Goal: Transaction & Acquisition: Purchase product/service

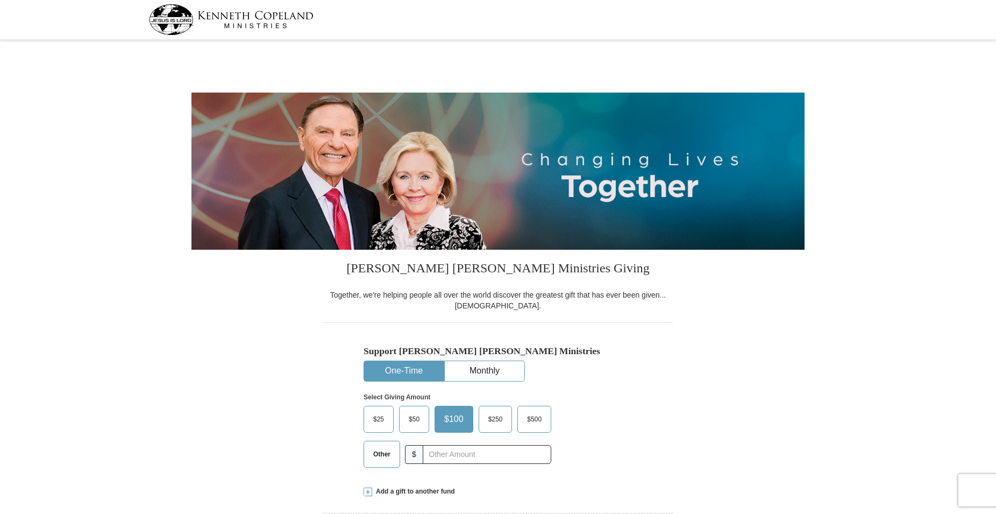
select select "GA"
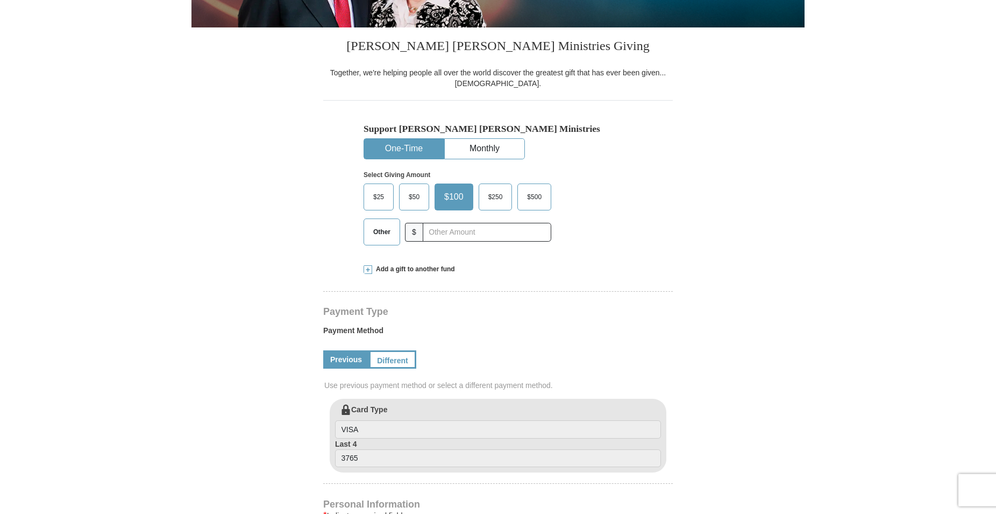
scroll to position [274, 0]
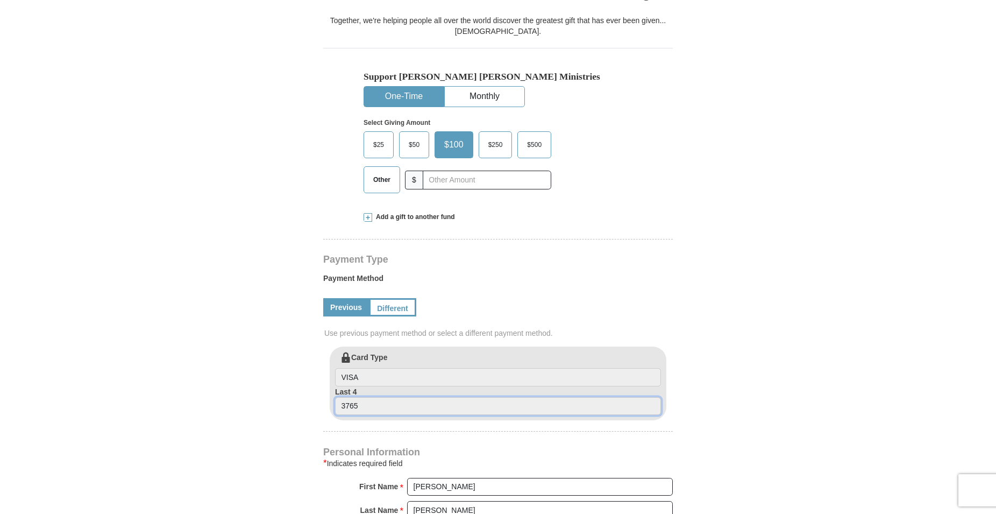
click at [373, 408] on input "3765" at bounding box center [498, 406] width 326 height 18
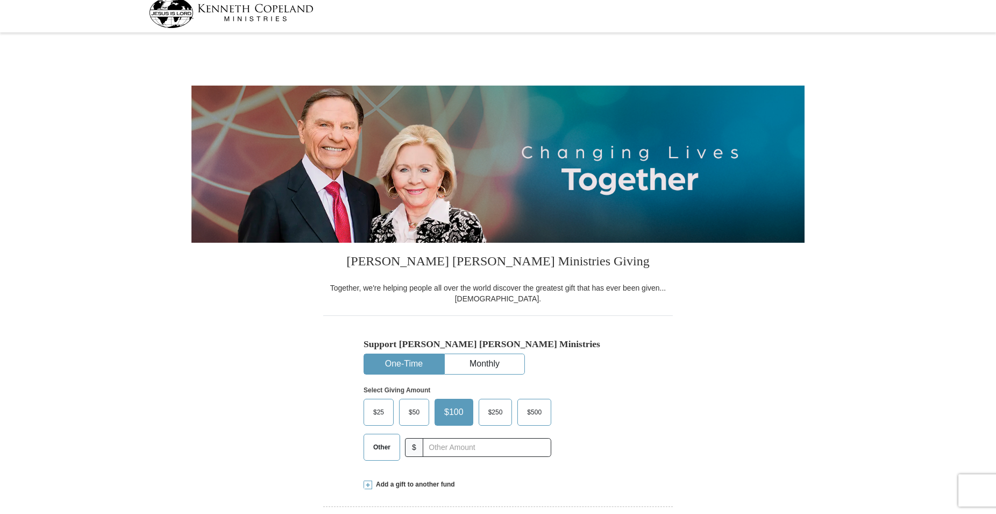
scroll to position [0, 0]
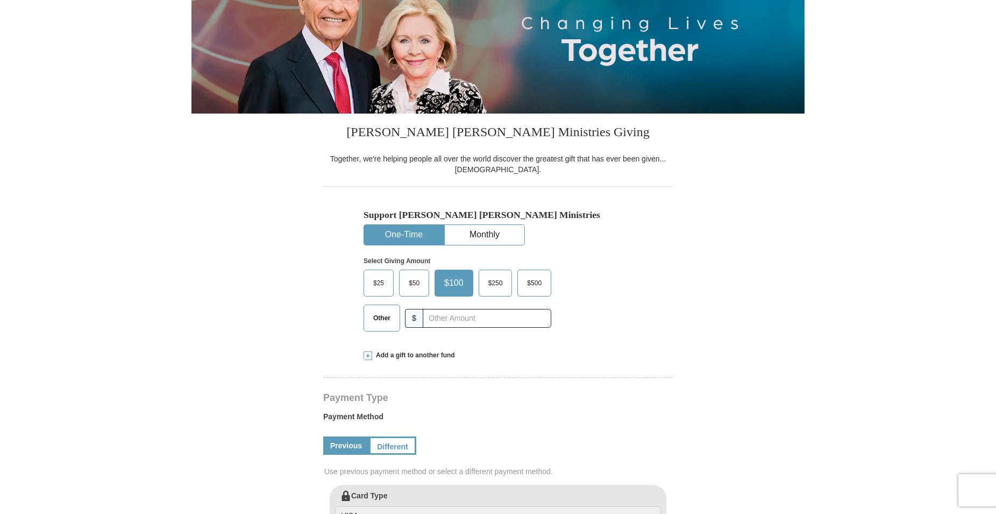
select select "GA"
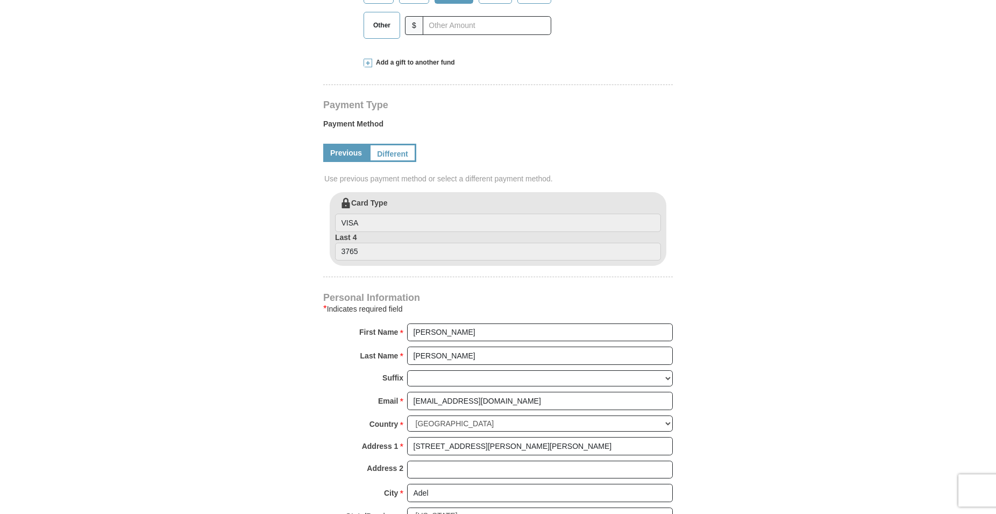
scroll to position [439, 0]
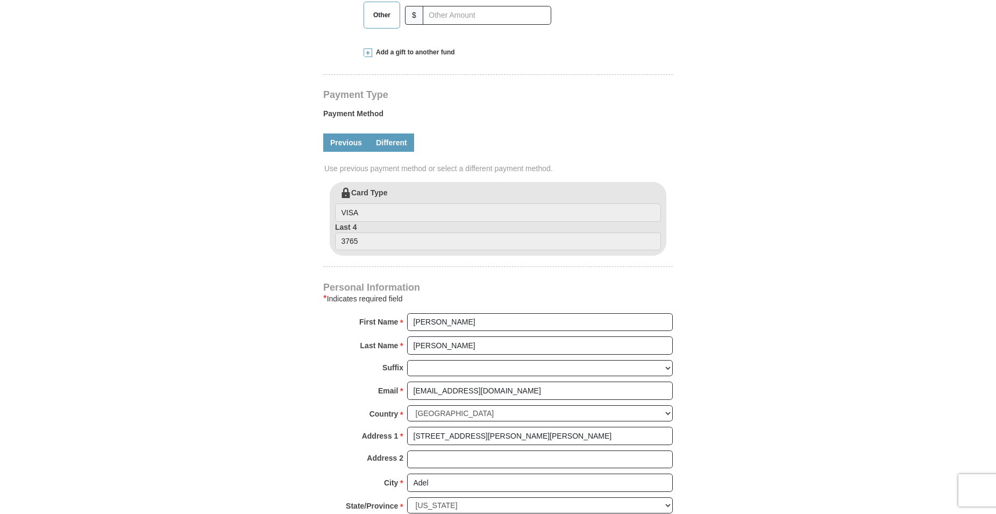
click at [386, 141] on link "Different" at bounding box center [391, 142] width 45 height 18
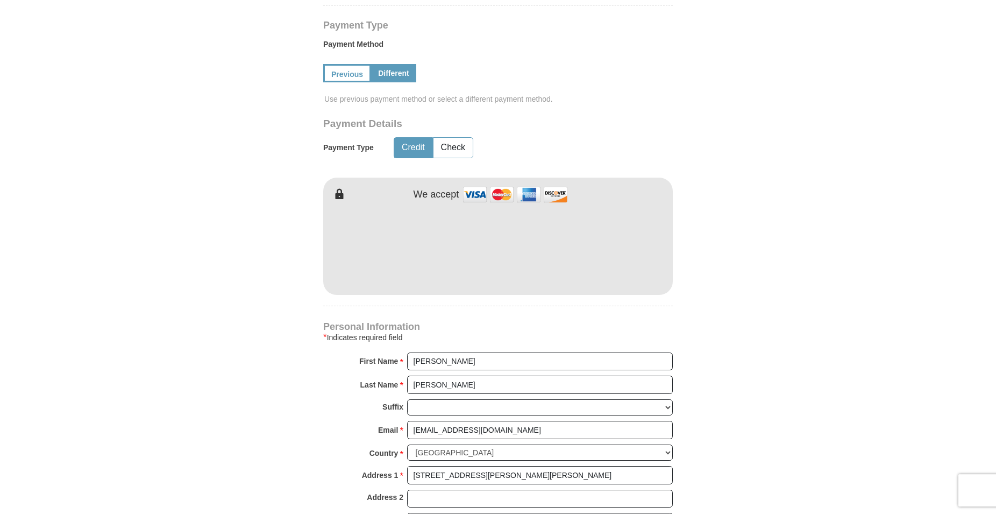
scroll to position [603, 0]
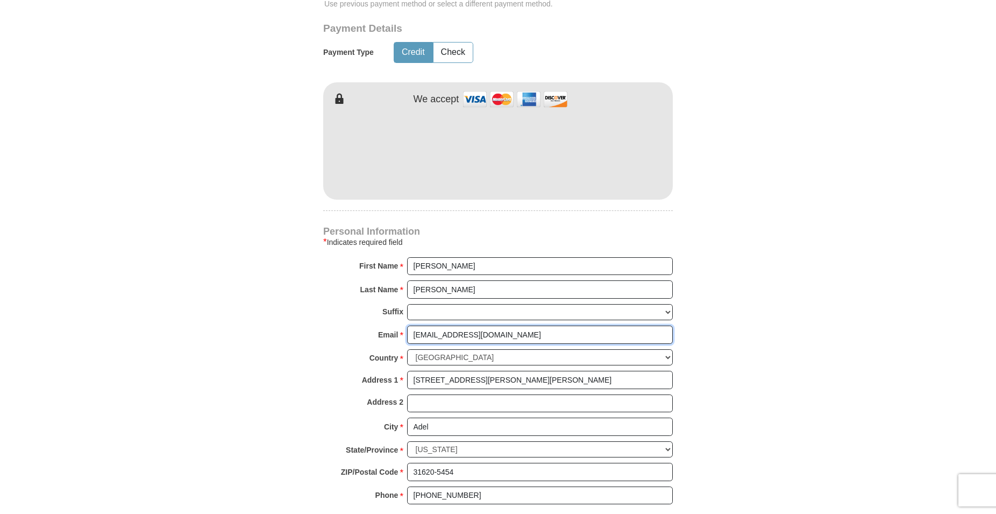
drag, startPoint x: 482, startPoint y: 335, endPoint x: 339, endPoint y: 333, distance: 143.1
click at [407, 333] on input "[EMAIL_ADDRESS][DOMAIN_NAME]" at bounding box center [540, 334] width 266 height 18
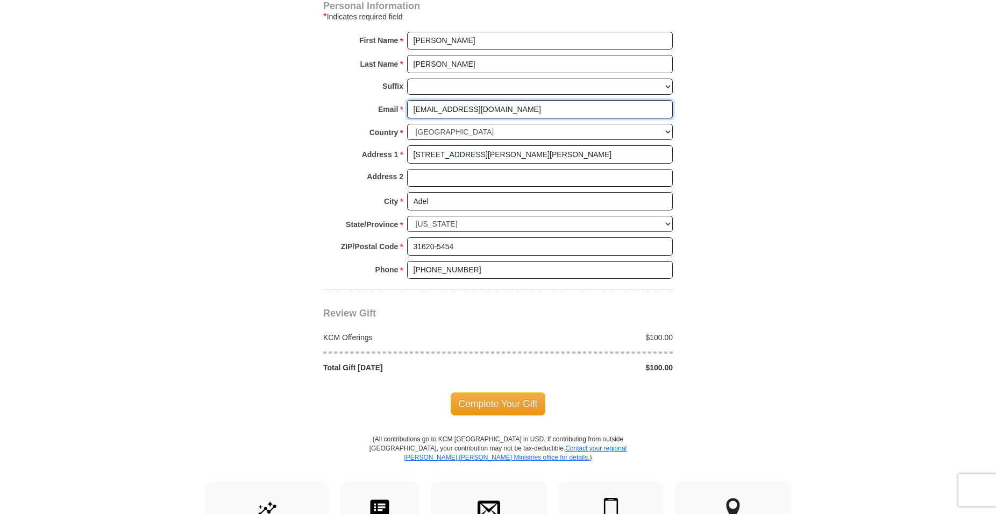
scroll to position [878, 0]
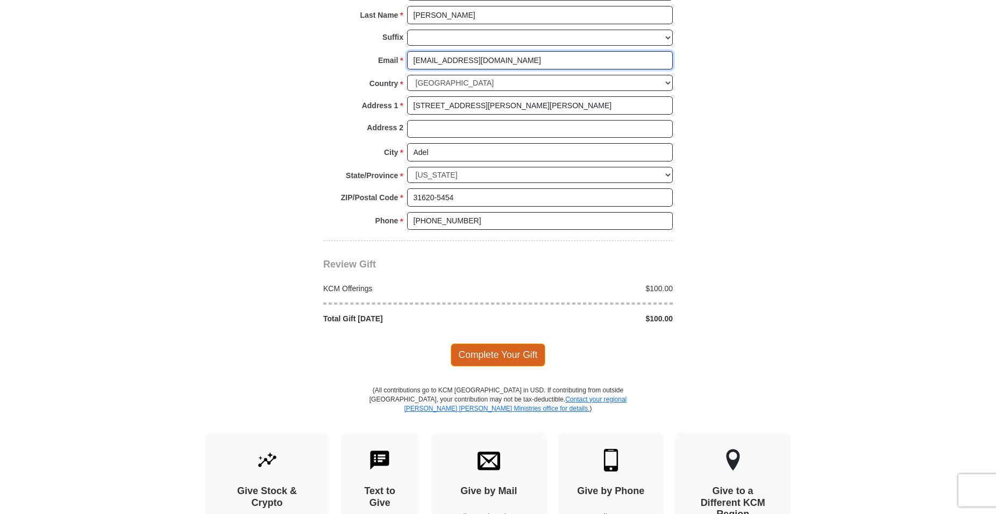
type input "[EMAIL_ADDRESS][DOMAIN_NAME]"
click at [524, 354] on span "Complete Your Gift" at bounding box center [498, 354] width 95 height 23
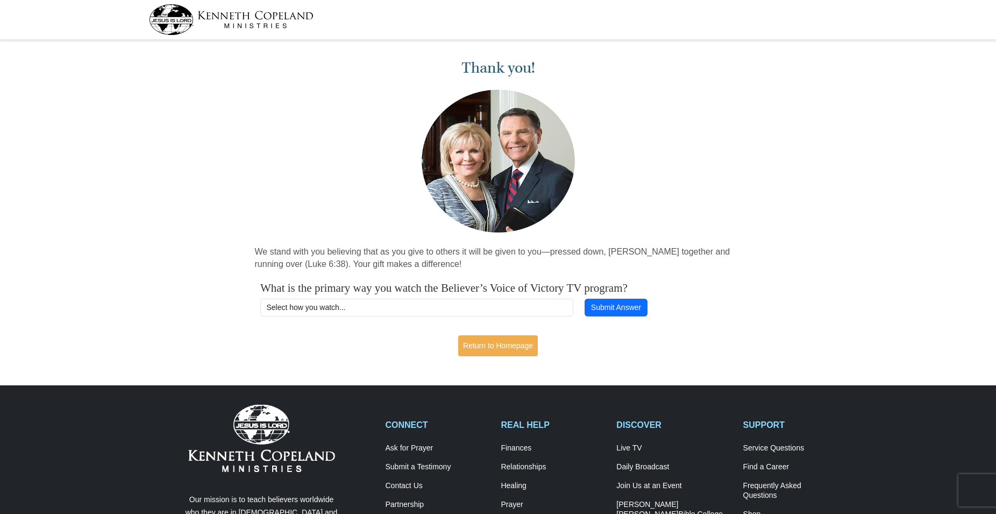
click at [465, 358] on div "Thank you! We stand with you believing that as you give to others it will be gi…" at bounding box center [498, 203] width 996 height 321
